Goal: Transaction & Acquisition: Purchase product/service

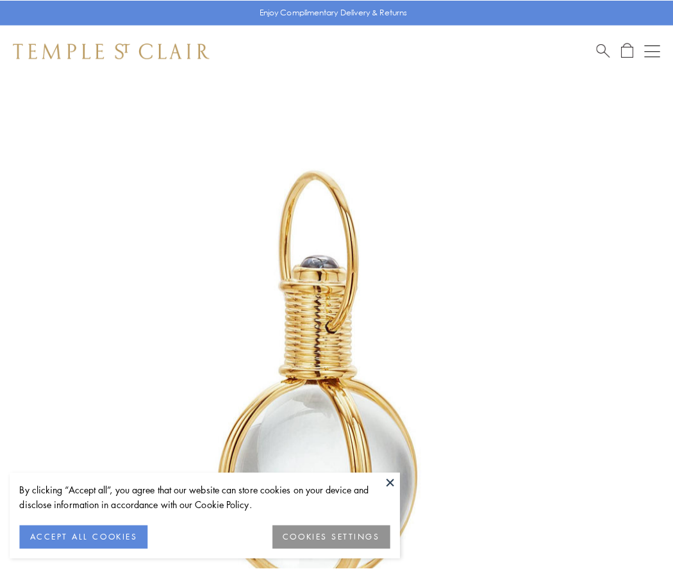
scroll to position [334, 0]
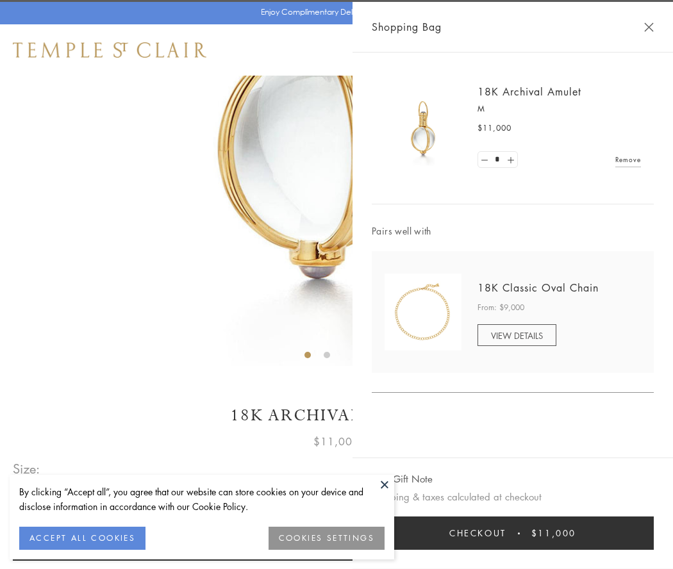
click at [512, 533] on button "Checkout $11,000" at bounding box center [513, 532] width 282 height 33
